Goal: Navigation & Orientation: Find specific page/section

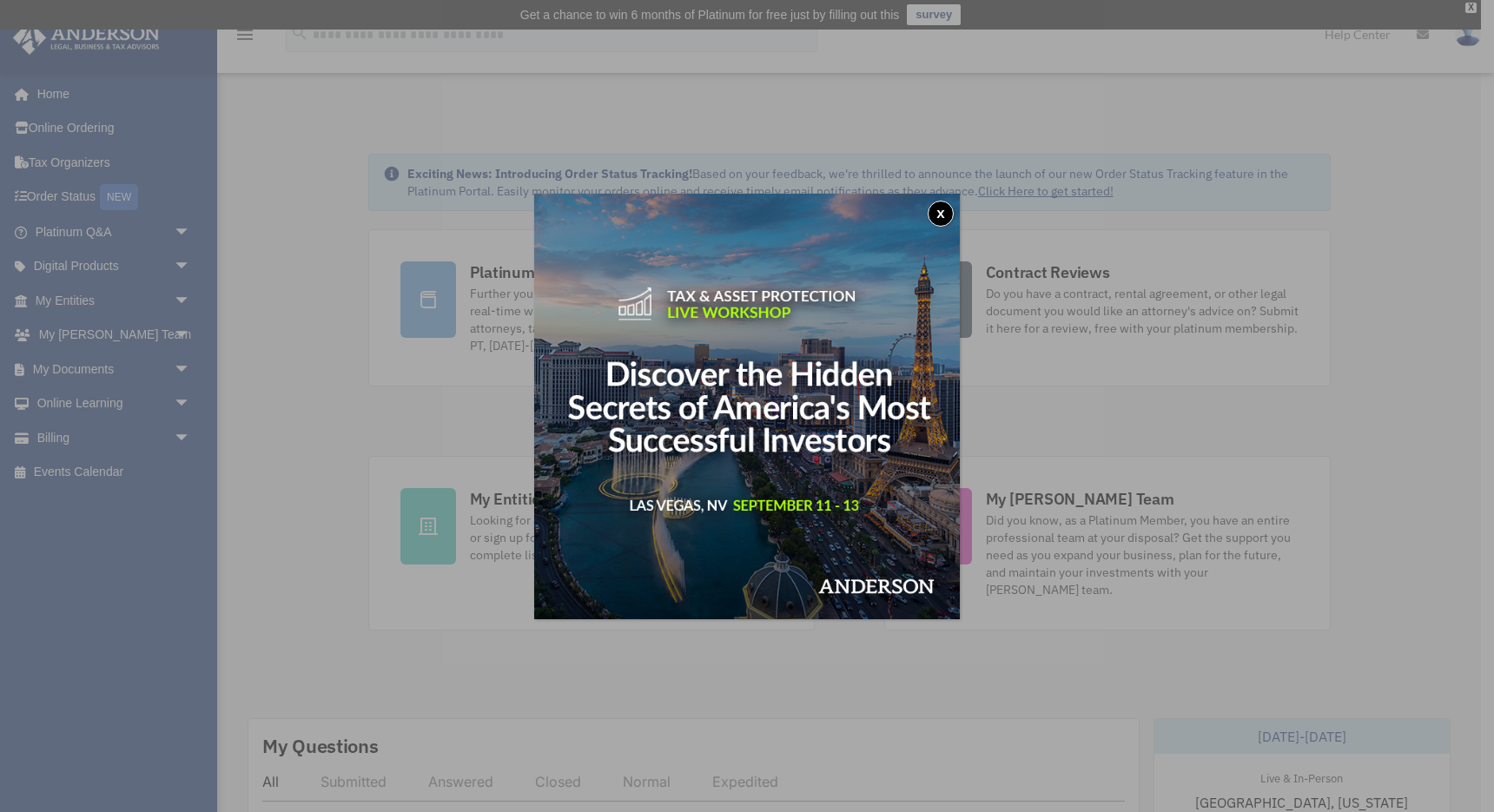
click at [946, 211] on button "x" at bounding box center [940, 213] width 26 height 26
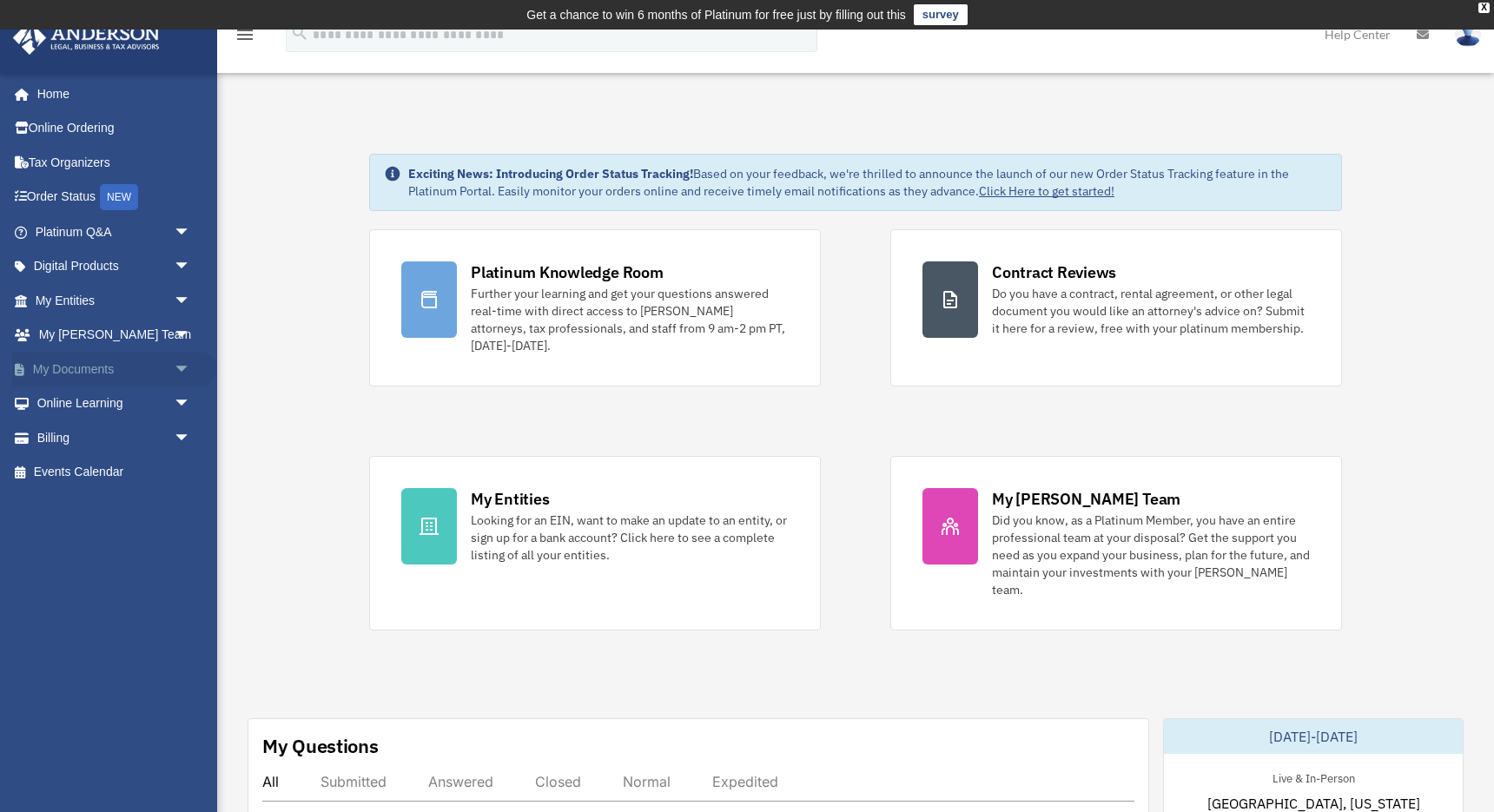
click at [180, 364] on span "arrow_drop_down" at bounding box center [190, 370] width 35 height 36
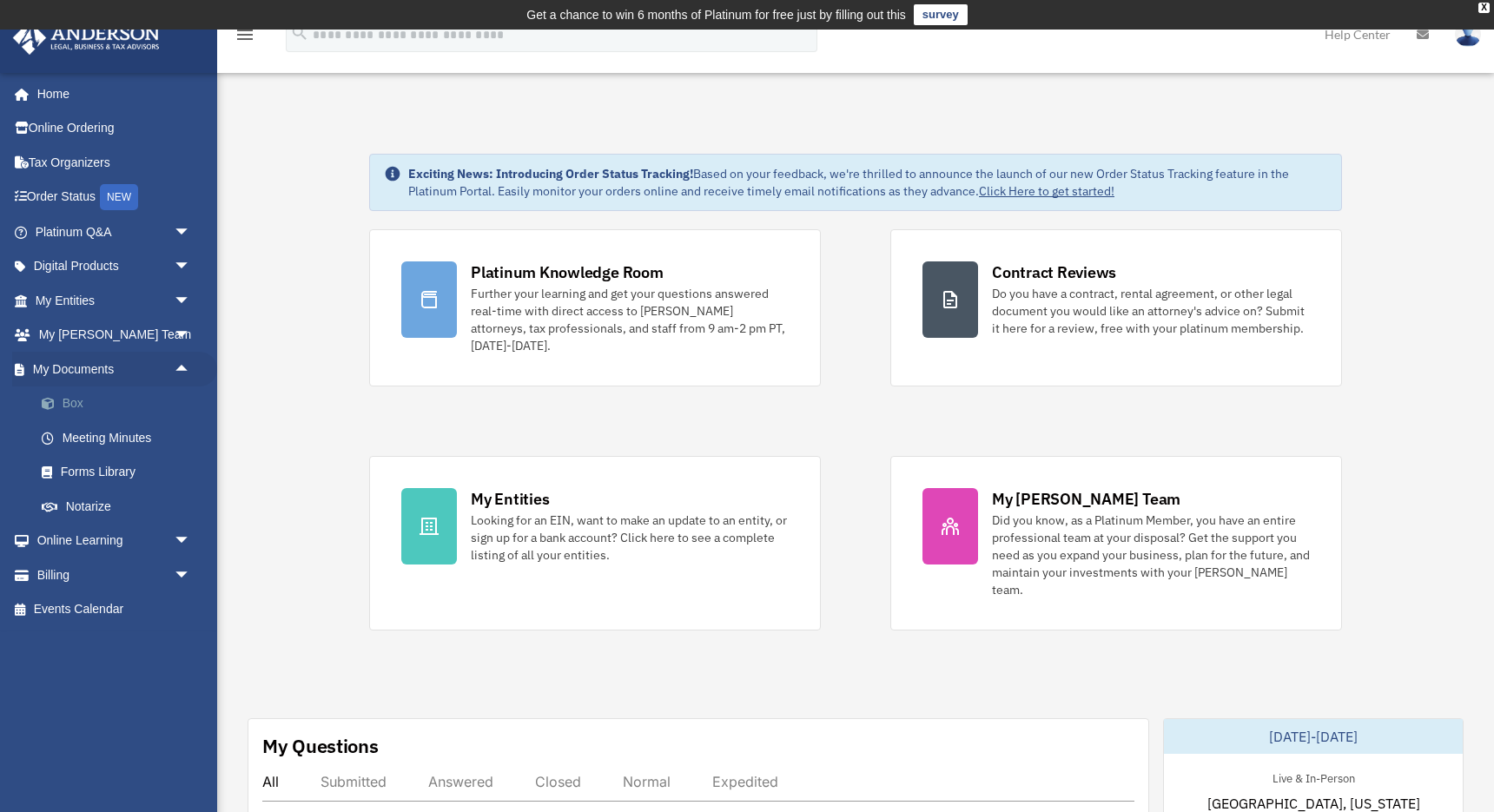
click at [80, 404] on link "Box" at bounding box center [121, 403] width 193 height 35
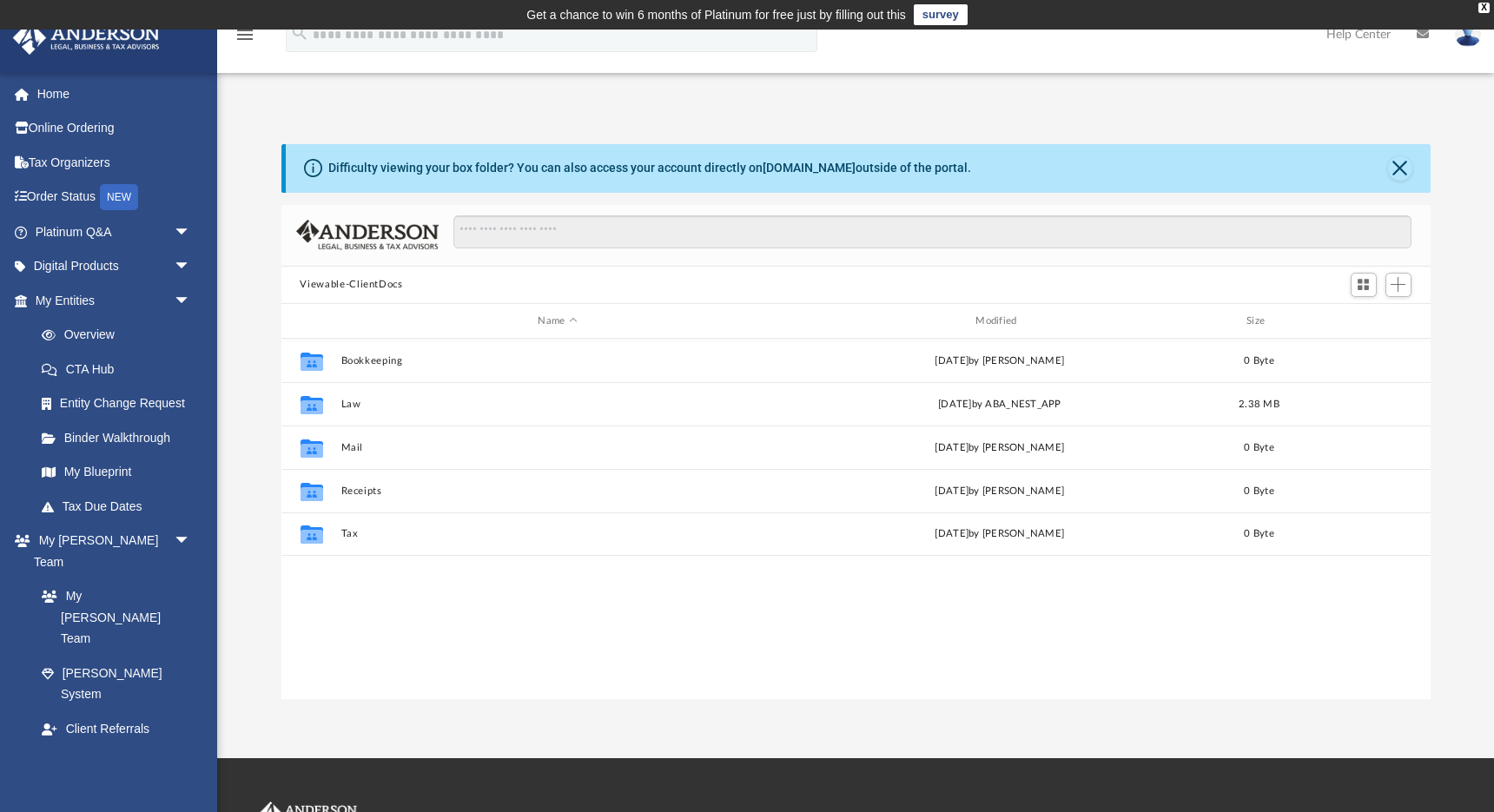
scroll to position [395, 1149]
click at [255, 277] on div "Difficulty viewing your box folder? You can also access your account directly o…" at bounding box center [855, 421] width 1277 height 555
click at [250, 313] on div "Difficulty viewing your box folder? You can also access your account directly o…" at bounding box center [855, 421] width 1277 height 555
click at [248, 315] on div "Difficulty viewing your box folder? You can also access your account directly o…" at bounding box center [855, 421] width 1277 height 555
click at [184, 227] on span "arrow_drop_down" at bounding box center [190, 232] width 35 height 36
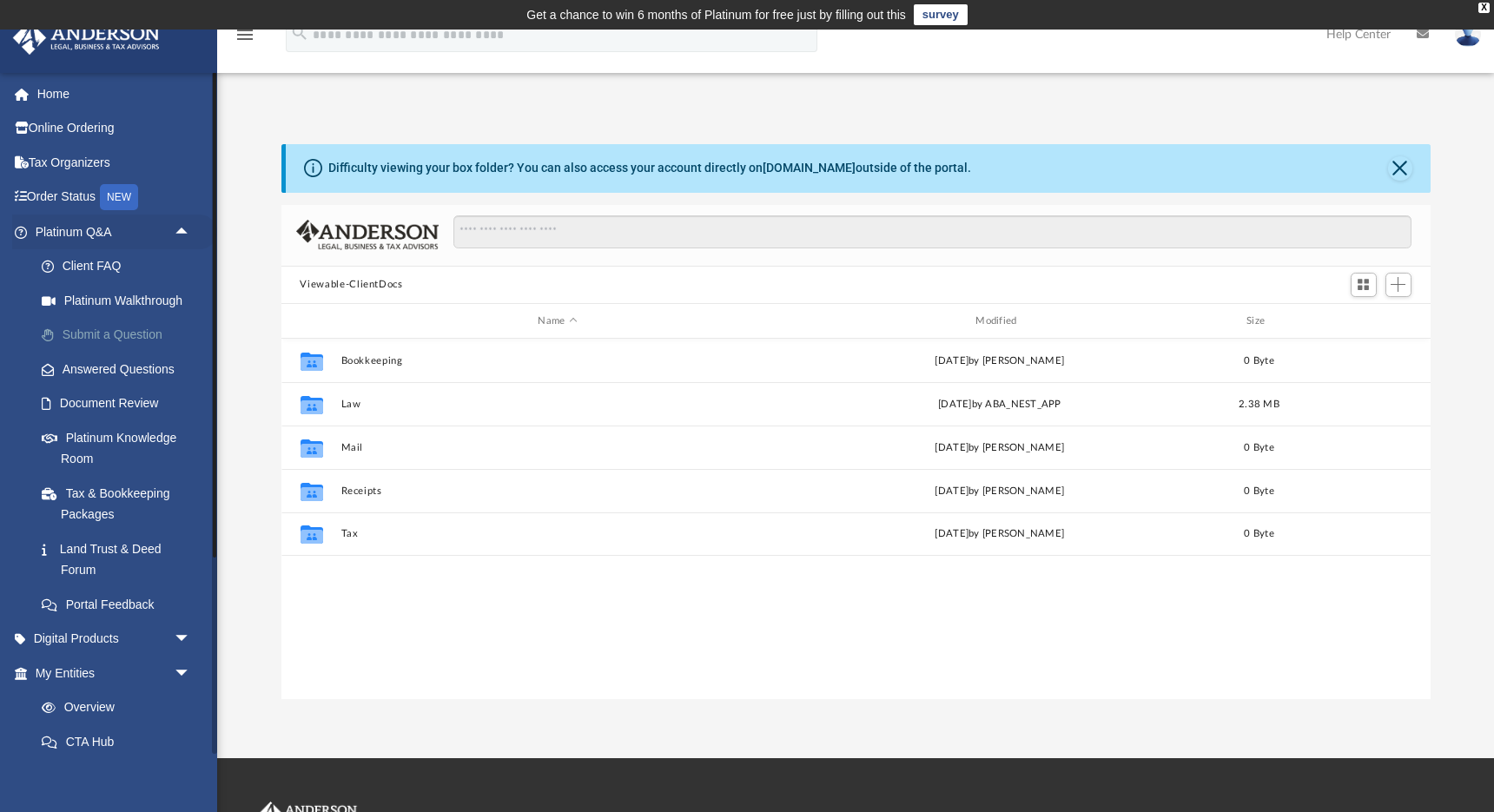
click at [111, 333] on link "Submit a Question" at bounding box center [121, 335] width 193 height 35
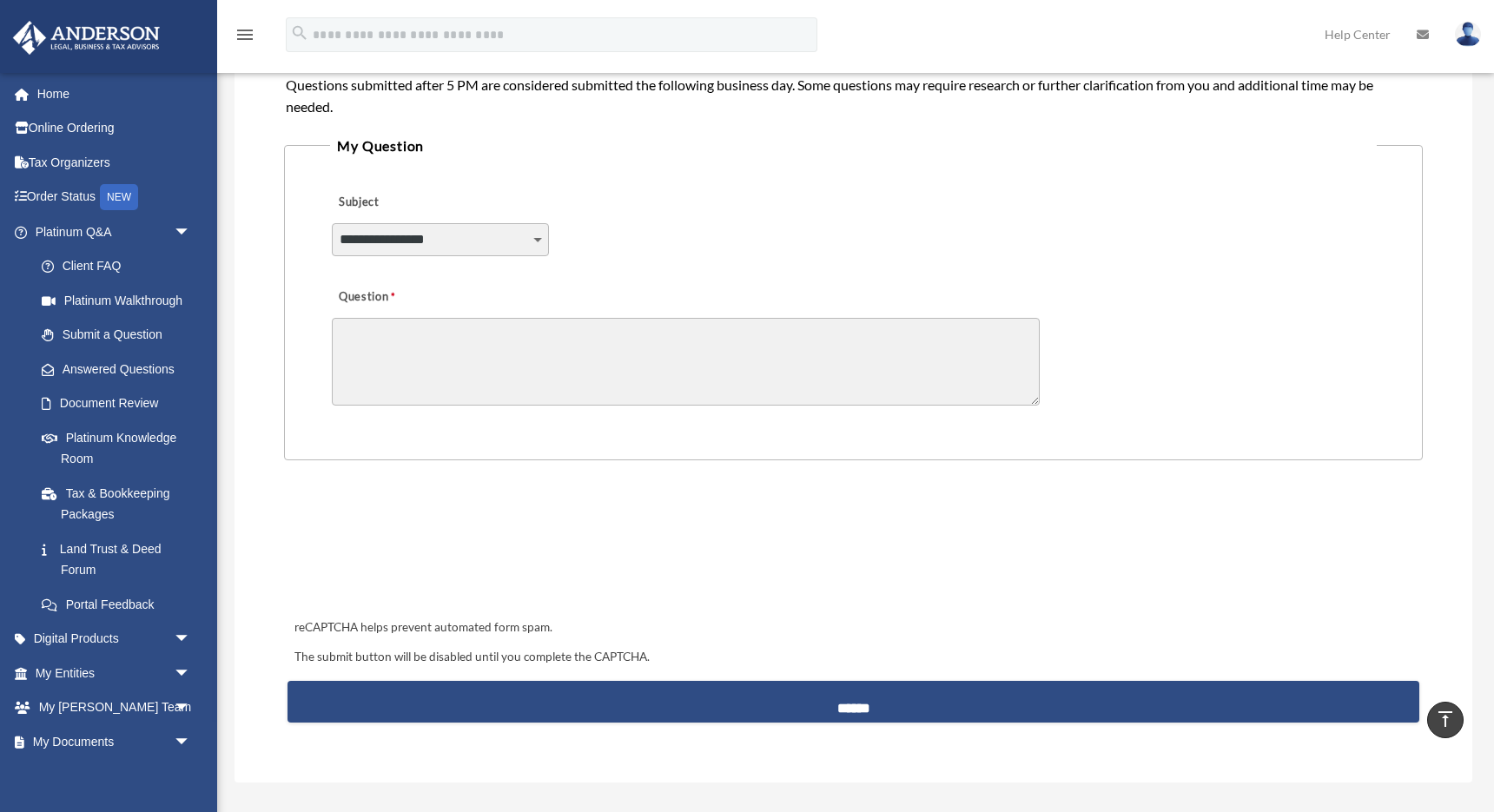
scroll to position [369, 0]
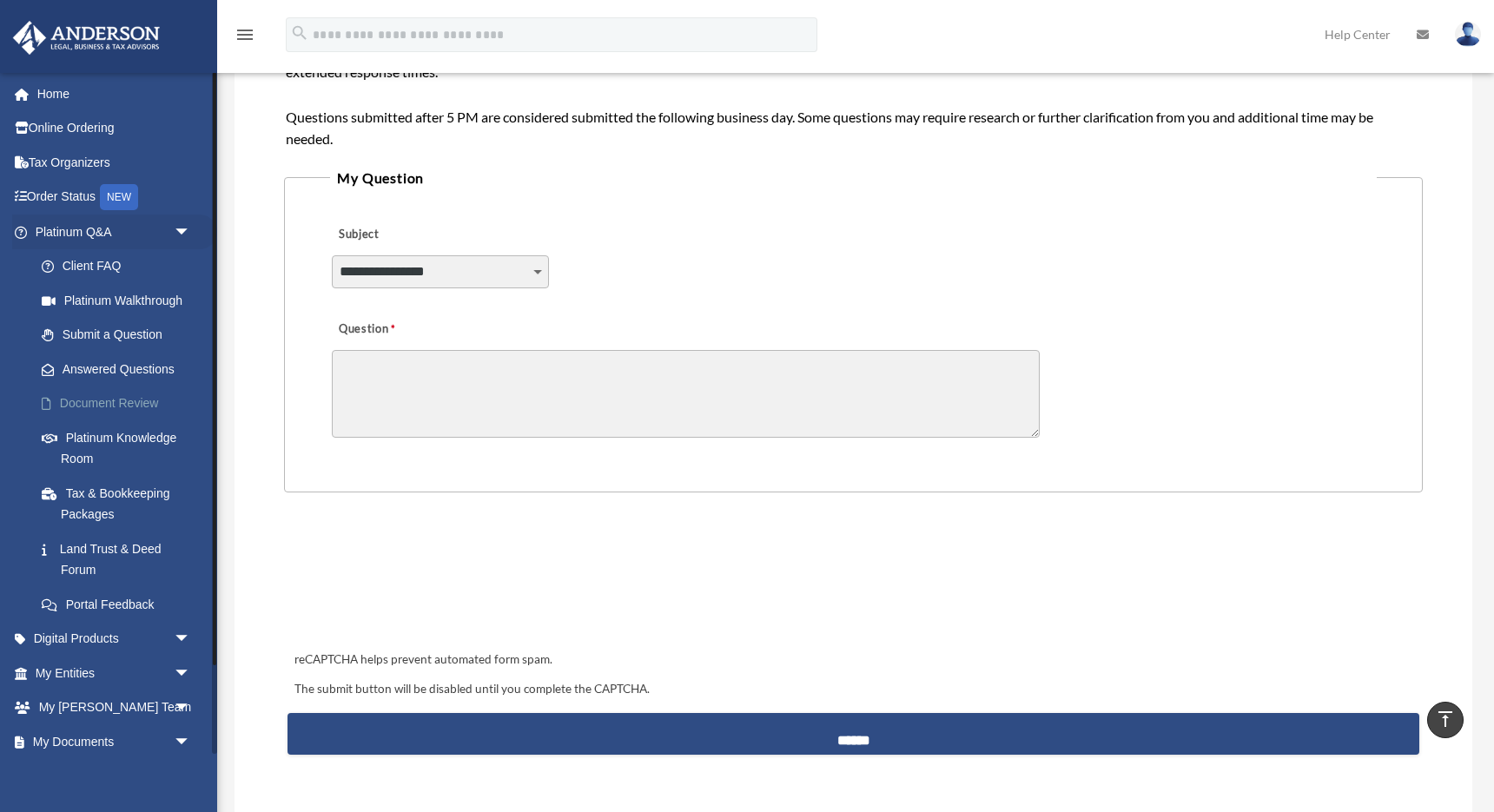
click at [114, 396] on link "Document Review" at bounding box center [121, 403] width 193 height 35
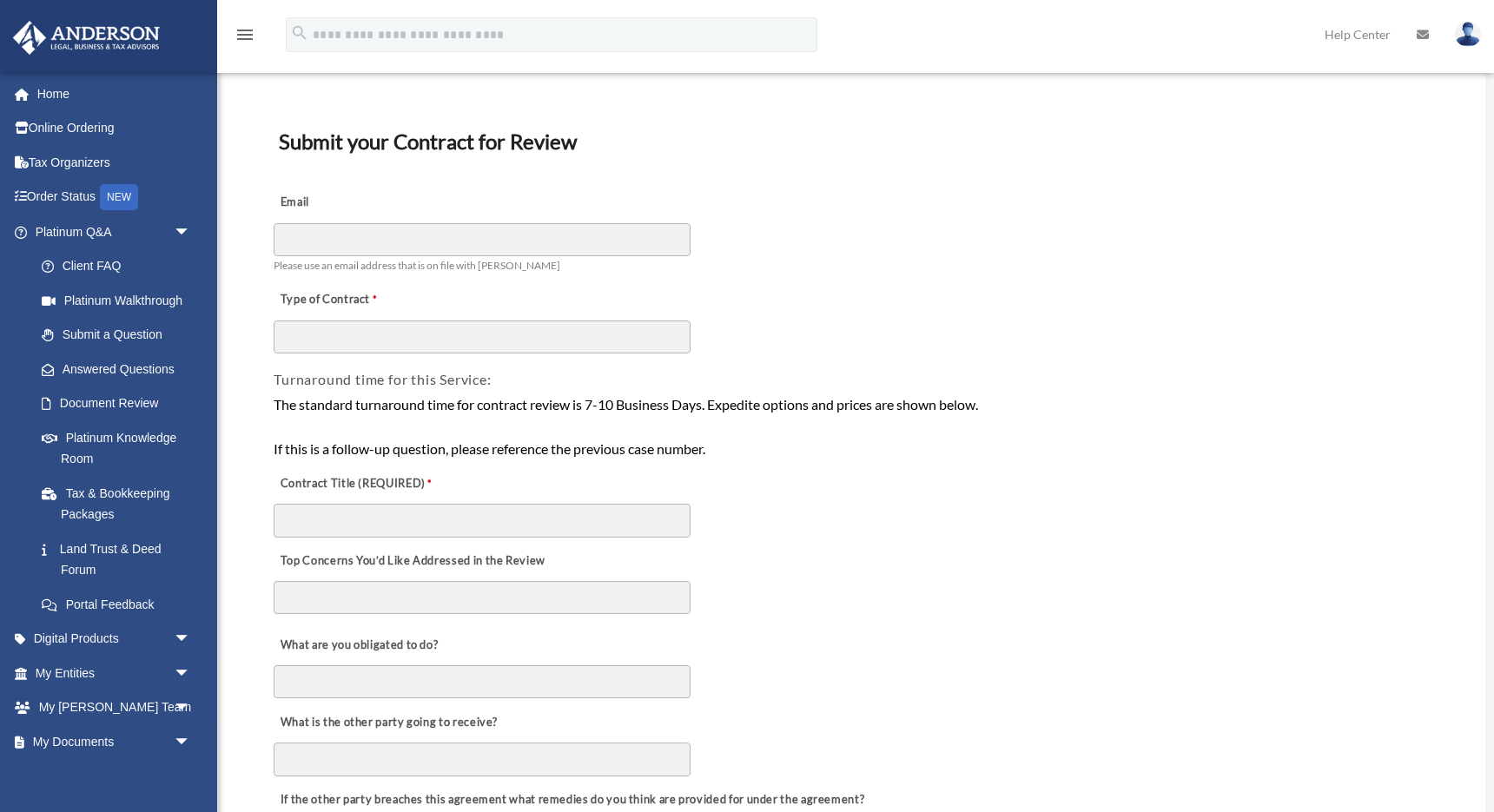
scroll to position [143, 0]
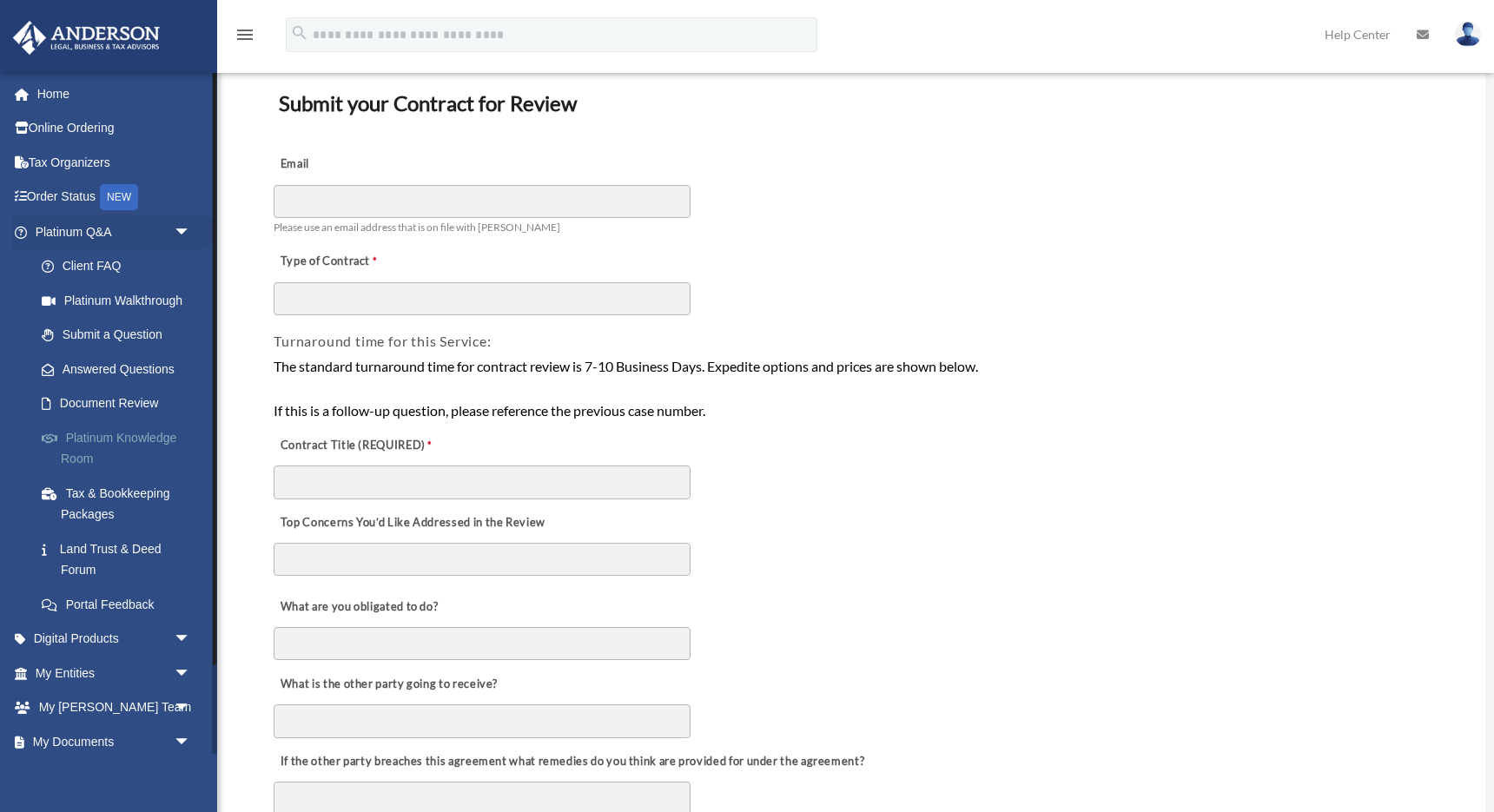
click at [117, 435] on link "Platinum Knowledge Room" at bounding box center [121, 448] width 193 height 55
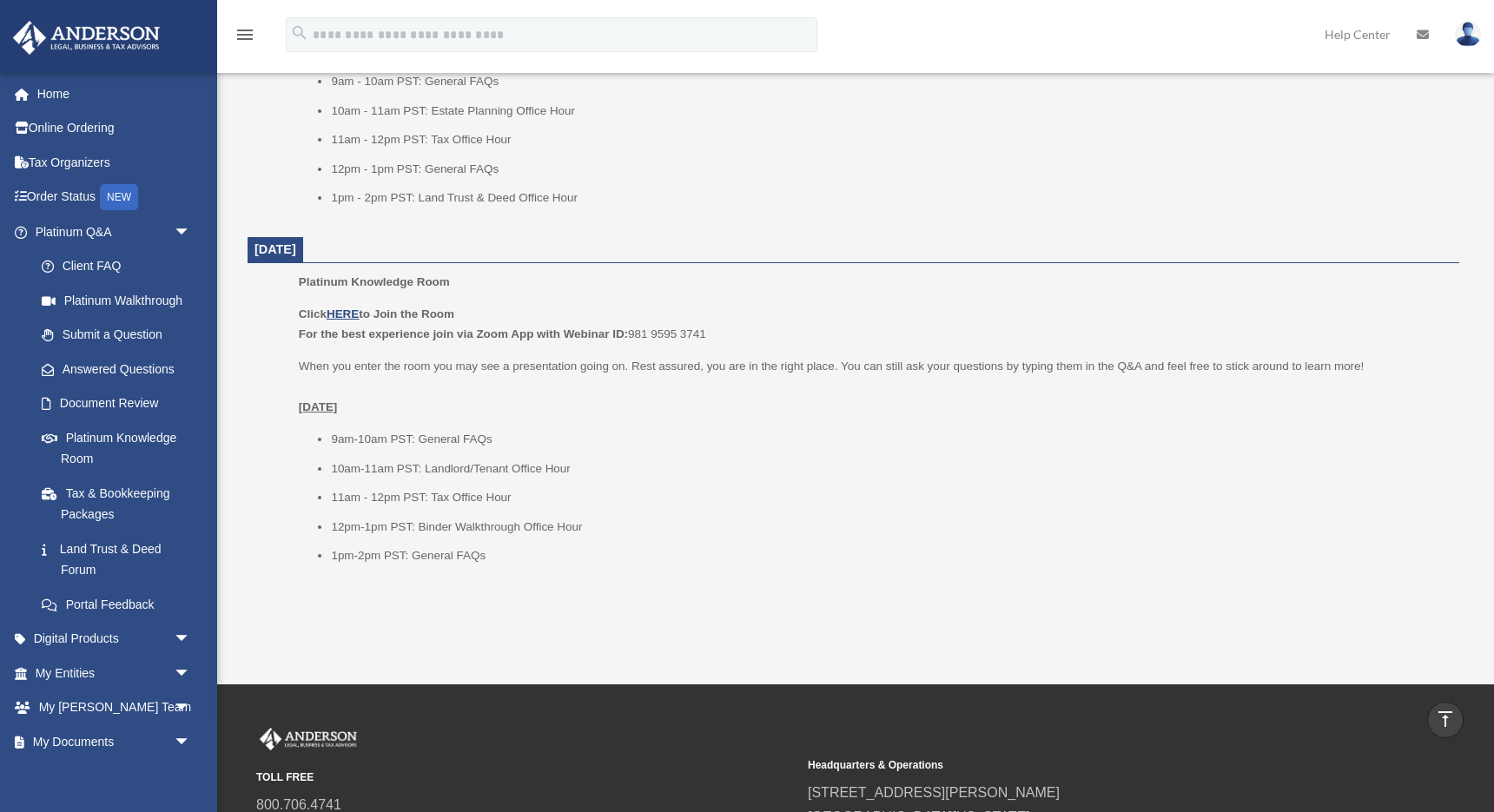
scroll to position [1942, 0]
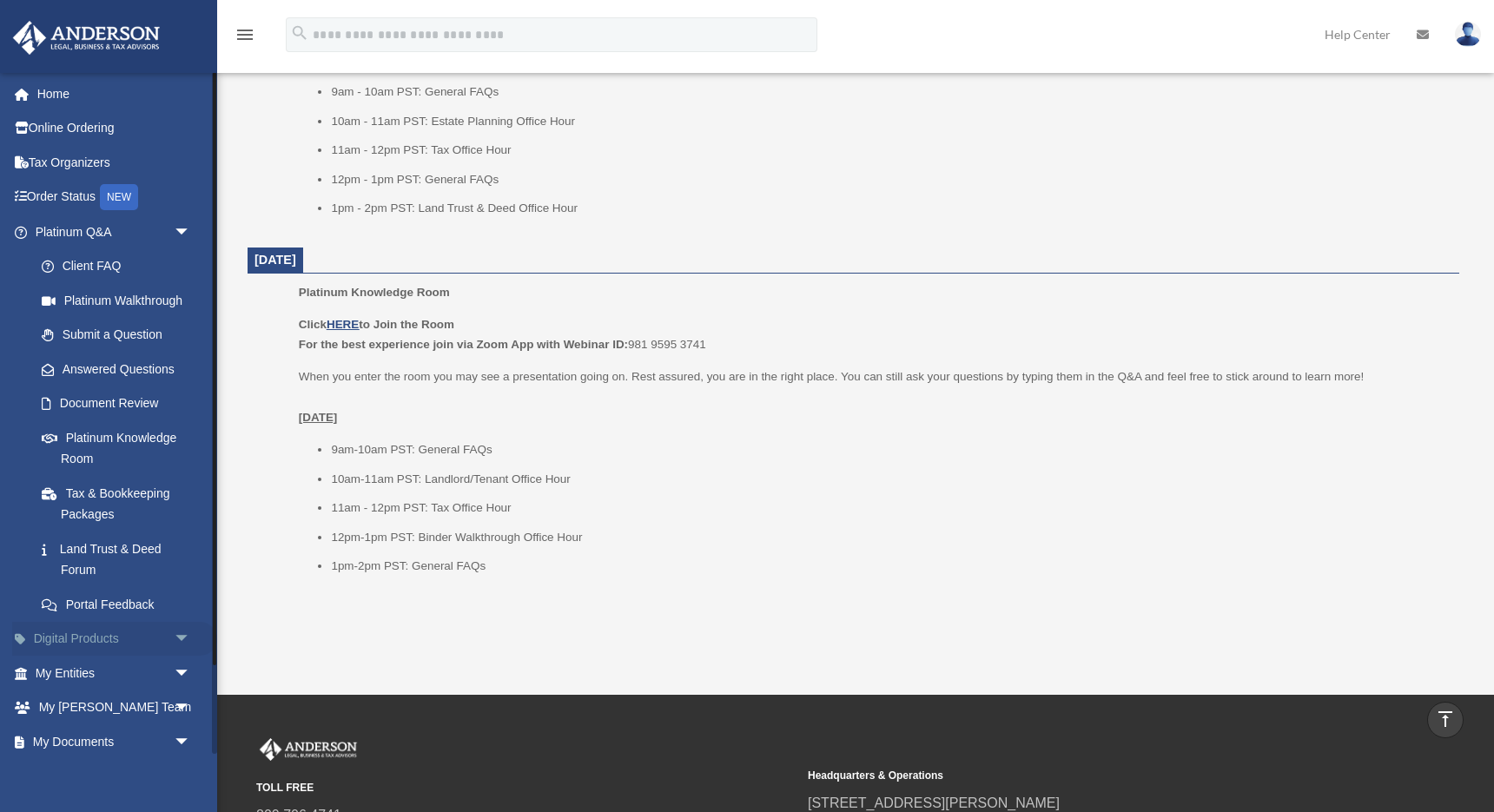
click at [182, 637] on span "arrow_drop_down" at bounding box center [190, 640] width 35 height 36
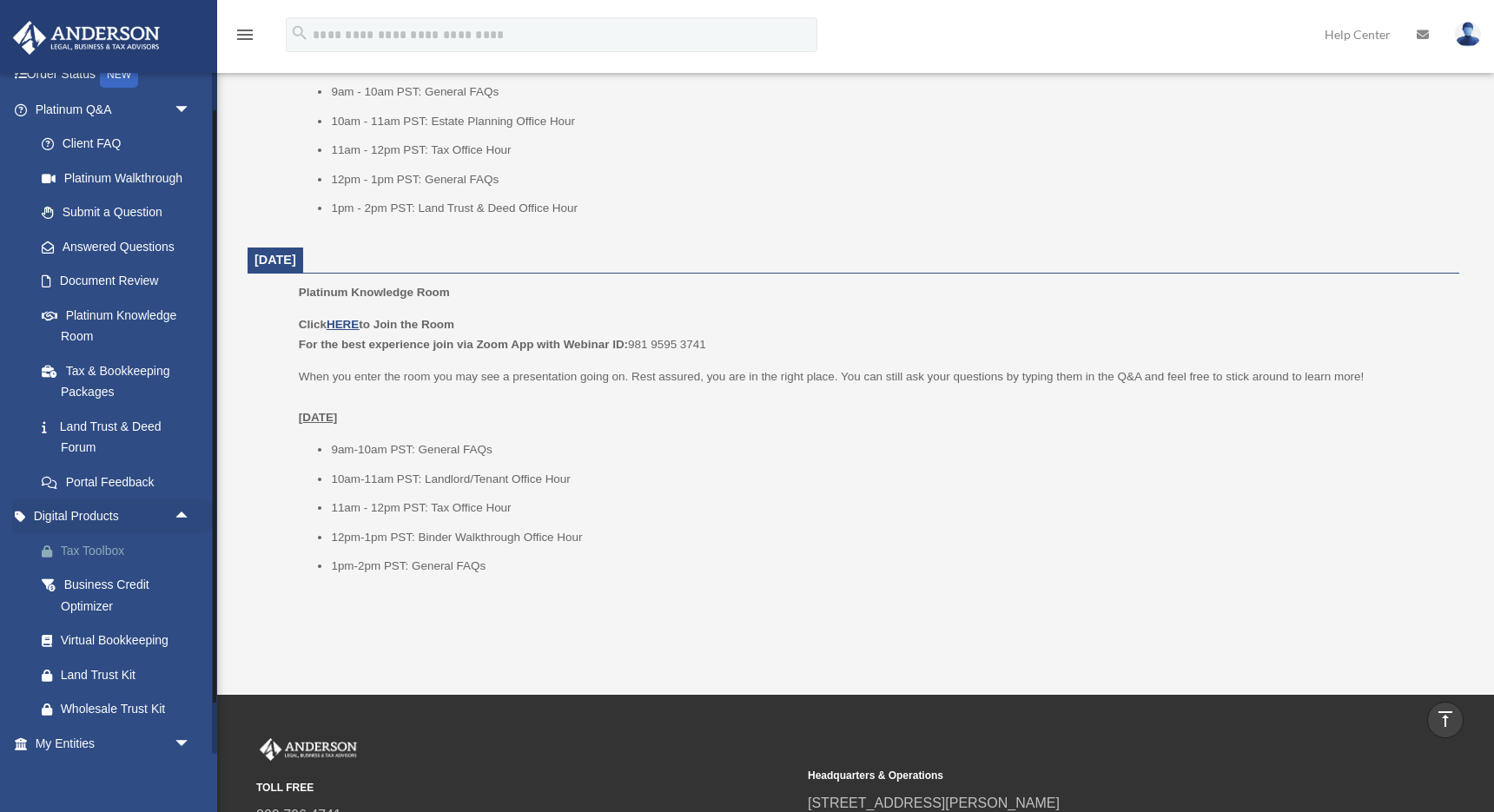
scroll to position [124, 0]
click at [105, 590] on div "Business Credit Optimizer" at bounding box center [128, 593] width 135 height 43
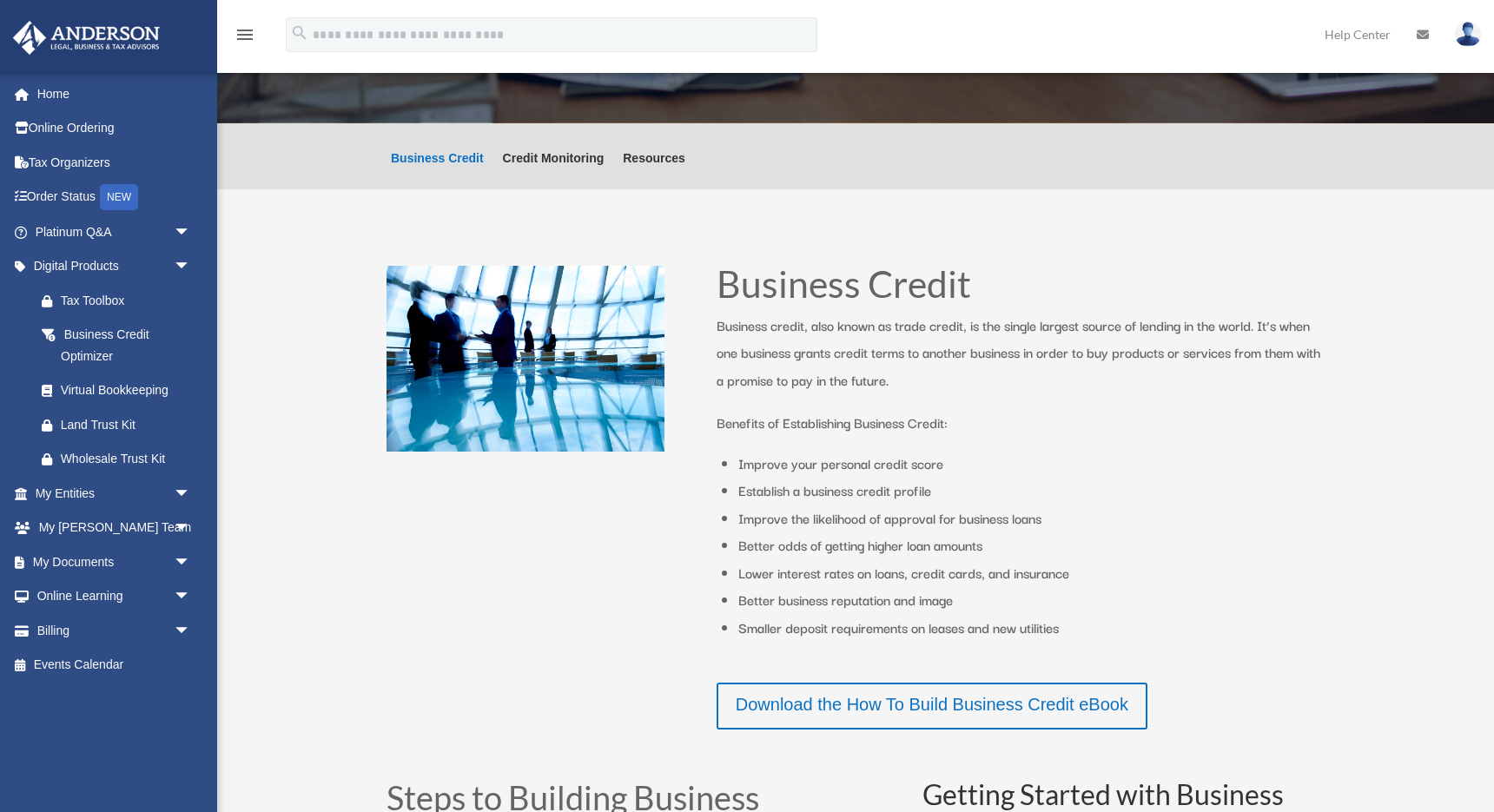
scroll to position [175, 0]
click at [699, 482] on div "Business Credit Business credit, also known as trade credit, is the single larg…" at bounding box center [855, 497] width 938 height 515
click at [183, 231] on span "arrow_drop_down" at bounding box center [190, 232] width 35 height 36
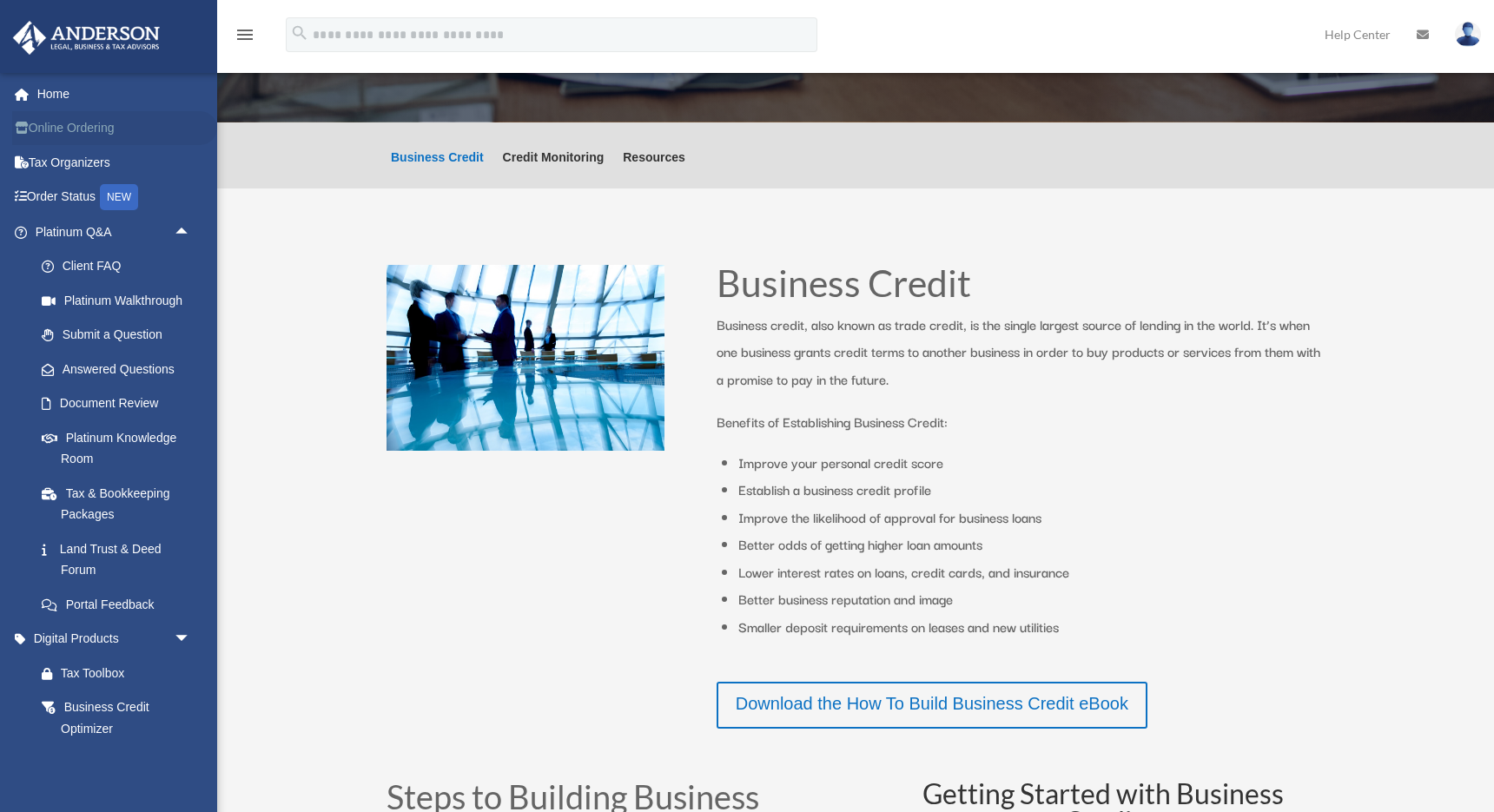
click at [82, 130] on link "Online Ordering" at bounding box center [114, 128] width 205 height 35
